Goal: Navigation & Orientation: Find specific page/section

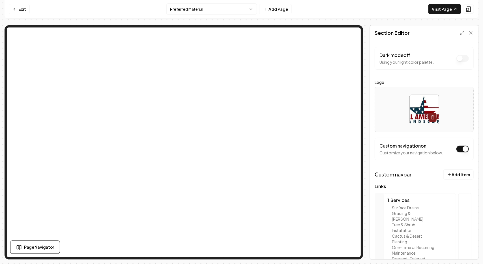
click at [201, 15] on nav "Exit Preferred Material Add Page Visit Page" at bounding box center [242, 9] width 474 height 18
click at [202, 12] on html "Computer Required This feature is only available on a computer. Please switch t…" at bounding box center [241, 132] width 483 height 264
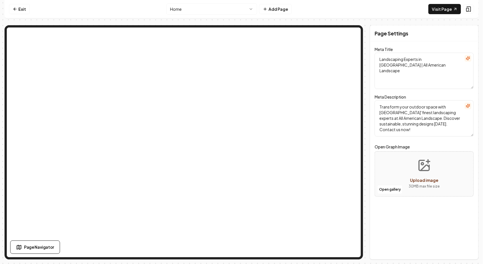
click at [20, 12] on link "Exit" at bounding box center [19, 9] width 21 height 10
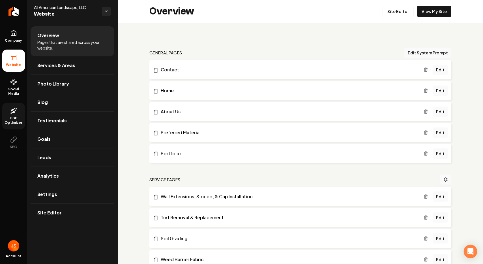
click at [18, 115] on link "GBP Optimizer" at bounding box center [13, 116] width 23 height 27
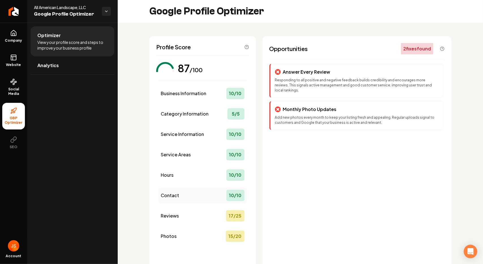
click at [190, 198] on div "Contact 10 / 10" at bounding box center [203, 195] width 88 height 16
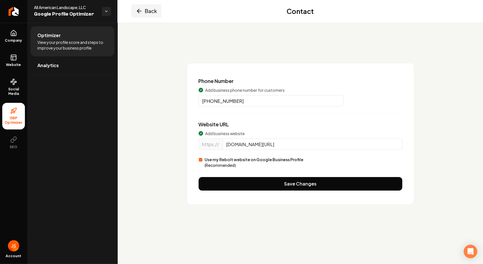
click at [142, 14] on button "Back" at bounding box center [146, 11] width 30 height 14
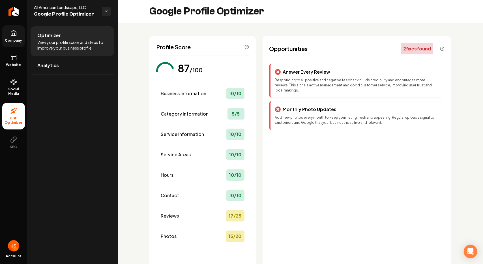
click at [19, 39] on span "Company" at bounding box center [14, 40] width 22 height 5
